Goal: Information Seeking & Learning: Learn about a topic

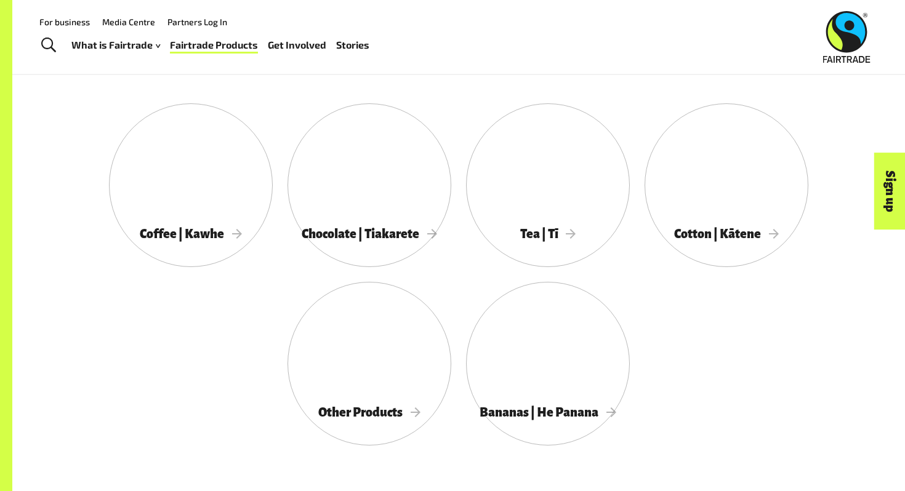
scroll to position [641, 0]
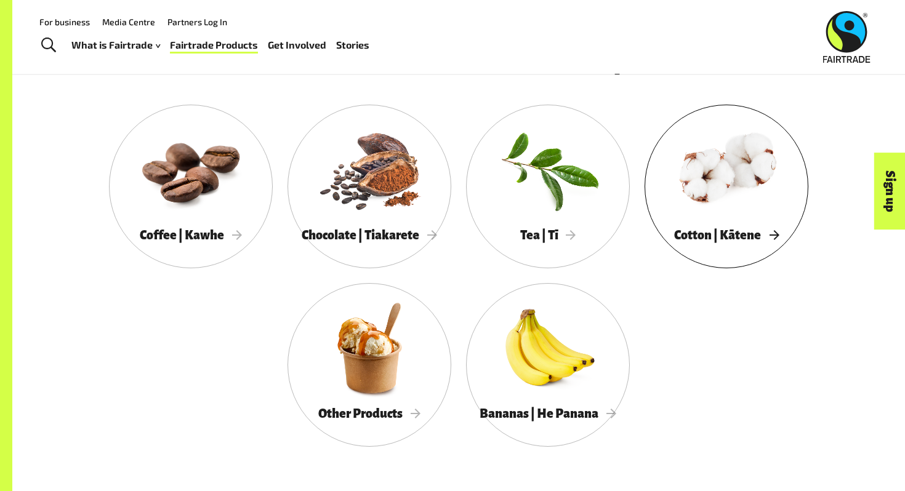
click at [686, 167] on div at bounding box center [726, 169] width 164 height 106
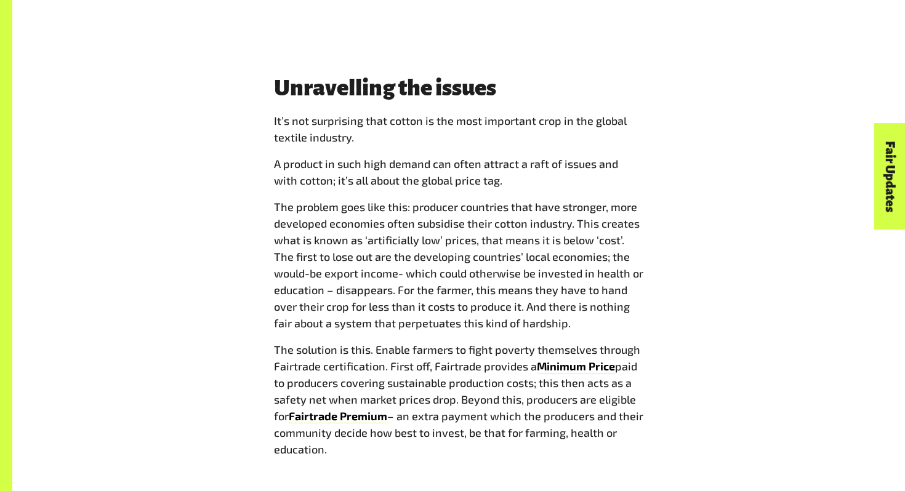
scroll to position [1561, 0]
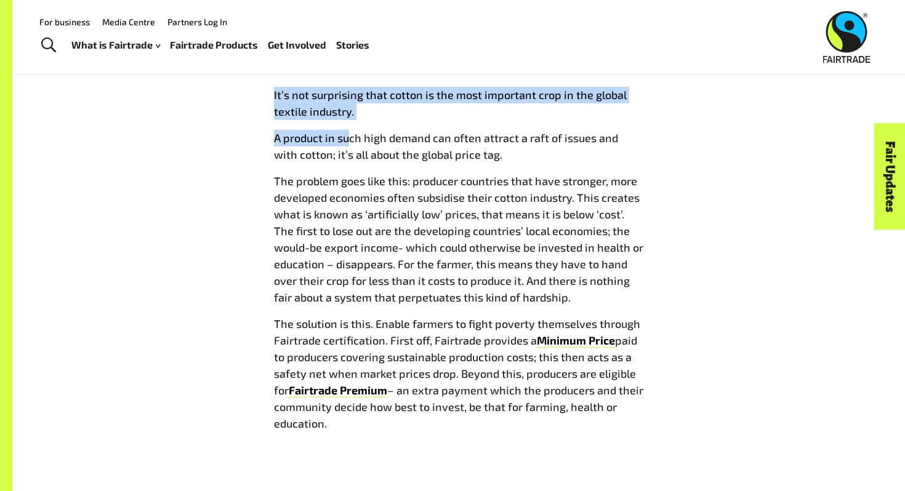
drag, startPoint x: 270, startPoint y: 90, endPoint x: 348, endPoint y: 131, distance: 87.5
click at [348, 131] on div "Unravelling the issues I t’s not surprising that cotton is the most important c…" at bounding box center [458, 246] width 384 height 392
click at [348, 131] on span "A product in such high demand can often attract a raft of issues and with cotto…" at bounding box center [446, 146] width 344 height 30
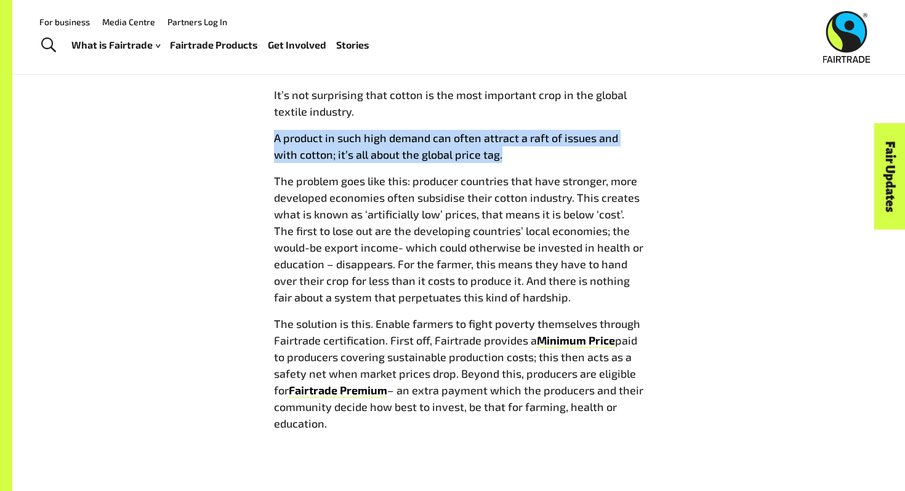
drag, startPoint x: 270, startPoint y: 135, endPoint x: 433, endPoint y: 173, distance: 166.8
click at [433, 173] on div "Unravelling the issues I t’s not surprising that cotton is the most important c…" at bounding box center [458, 246] width 384 height 392
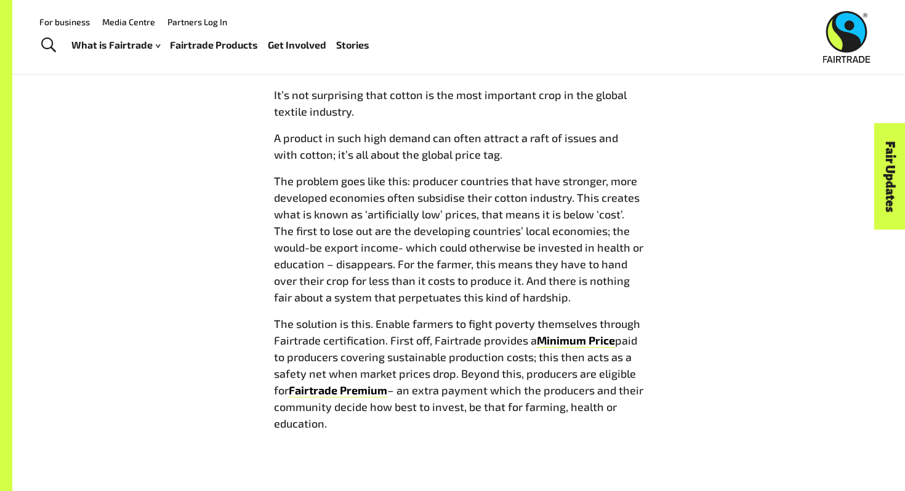
drag, startPoint x: 433, startPoint y: 173, endPoint x: 381, endPoint y: 172, distance: 51.7
click at [432, 173] on p "The problem goes like this: producer countries that have stronger, more develop…" at bounding box center [458, 239] width 369 height 133
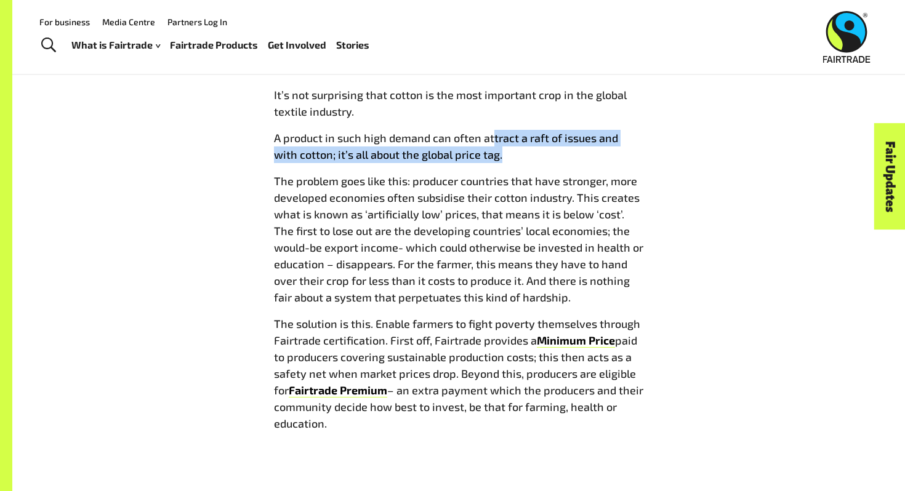
drag, startPoint x: 492, startPoint y: 135, endPoint x: 405, endPoint y: 161, distance: 91.1
click at [404, 161] on span "A product in such high demand can often attract a raft of issues and with cotto…" at bounding box center [446, 146] width 344 height 30
click at [405, 161] on span "A product in such high demand can often attract a raft of issues and with cotto…" at bounding box center [446, 146] width 344 height 30
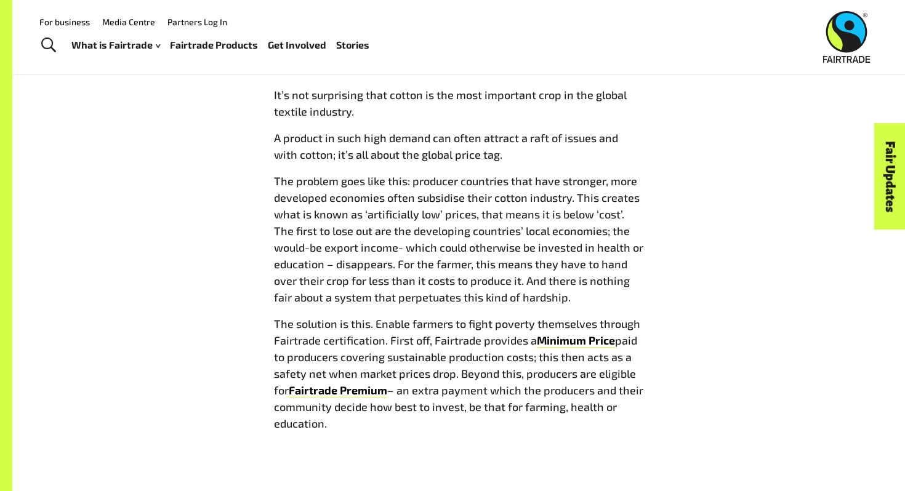
drag, startPoint x: 370, startPoint y: 162, endPoint x: 430, endPoint y: 163, distance: 59.7
click at [430, 163] on span "I t’s not surprising that cotton is the most important crop in the global texti…" at bounding box center [458, 259] width 369 height 345
click at [371, 185] on span "The problem goes like this: producer countries that have stronger, more develop…" at bounding box center [458, 239] width 369 height 130
drag, startPoint x: 421, startPoint y: 183, endPoint x: 591, endPoint y: 186, distance: 169.9
click at [591, 187] on span "The problem goes like this: producer countries that have stronger, more develop…" at bounding box center [458, 239] width 369 height 130
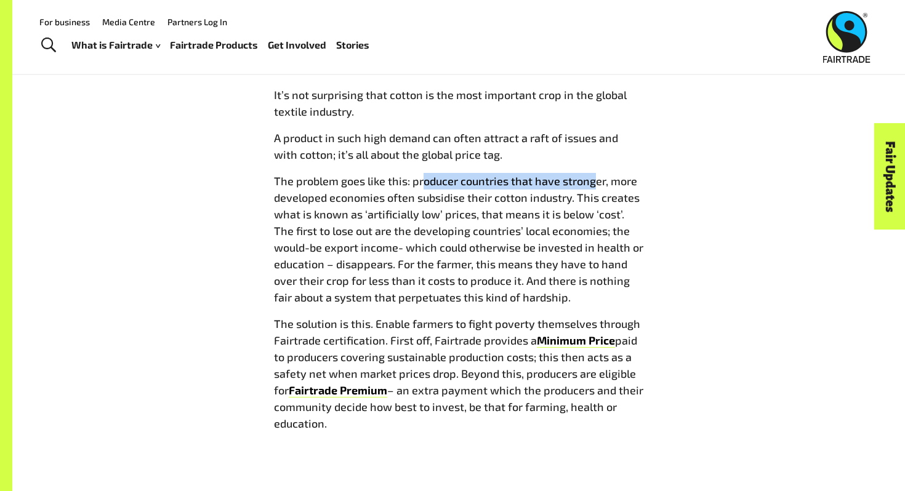
click at [591, 186] on span "The problem goes like this: producer countries that have stronger, more develop…" at bounding box center [458, 239] width 369 height 130
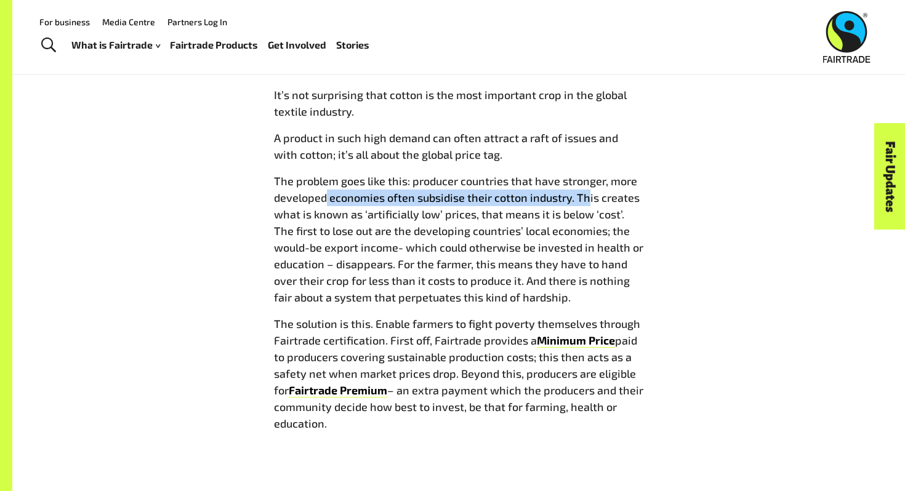
drag, startPoint x: 326, startPoint y: 204, endPoint x: 587, endPoint y: 202, distance: 261.6
click at [587, 202] on p "The problem goes like this: producer countries that have stronger, more develop…" at bounding box center [458, 239] width 369 height 133
click at [587, 202] on span "The problem goes like this: producer countries that have stronger, more develop…" at bounding box center [458, 239] width 369 height 130
drag, startPoint x: 411, startPoint y: 181, endPoint x: 571, endPoint y: 296, distance: 197.1
click at [571, 296] on p "The problem goes like this: producer countries that have stronger, more develop…" at bounding box center [458, 239] width 369 height 133
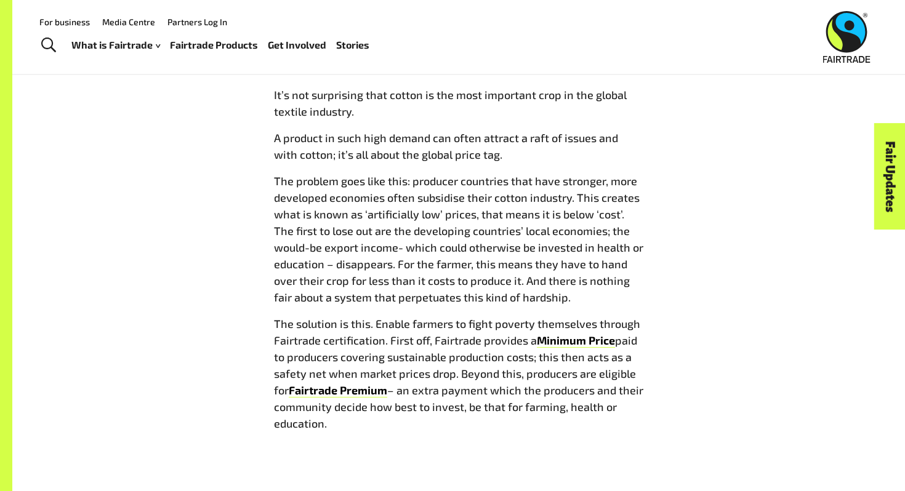
copy span "producer countries that have stronger, more developed economies often subsidise…"
click at [519, 253] on span "The problem goes like this: producer countries that have stronger, more develop…" at bounding box center [458, 239] width 369 height 130
click at [275, 180] on span "The problem goes like this: producer countries that have stronger, more develop…" at bounding box center [458, 239] width 369 height 130
